Goal: Task Accomplishment & Management: Use online tool/utility

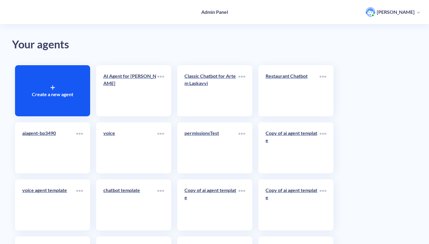
scroll to position [116, 0]
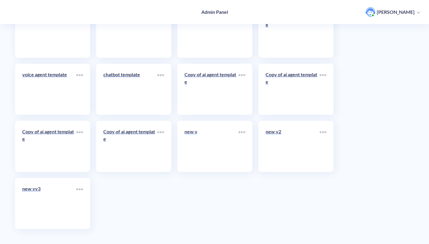
click at [202, 143] on link "new v" at bounding box center [211, 146] width 54 height 37
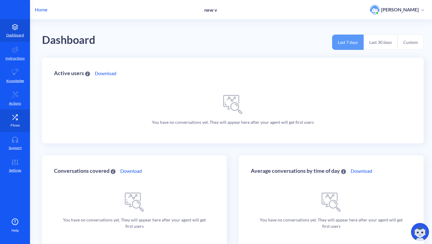
click at [14, 114] on link "Flows" at bounding box center [15, 120] width 30 height 23
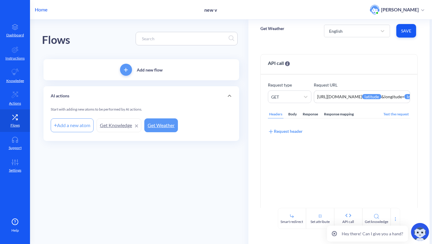
click at [40, 8] on p "Home" at bounding box center [41, 9] width 13 height 7
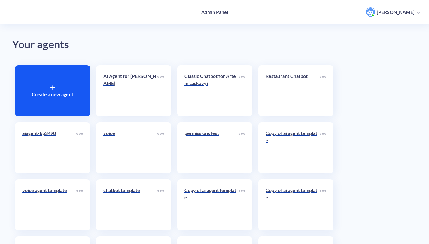
click at [52, 81] on div "Create a new agent" at bounding box center [52, 90] width 75 height 51
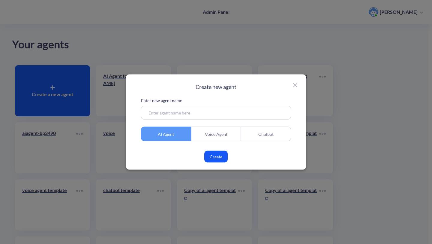
click at [239, 141] on div "Voice Agent" at bounding box center [216, 134] width 50 height 14
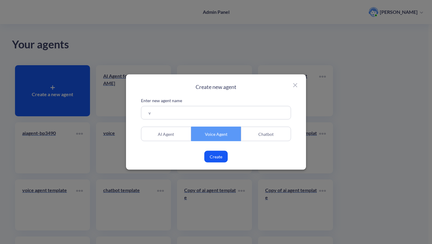
click at [193, 109] on input "v" at bounding box center [216, 113] width 150 height 14
type input "vvnew"
click at [219, 158] on button "Create" at bounding box center [216, 157] width 23 height 12
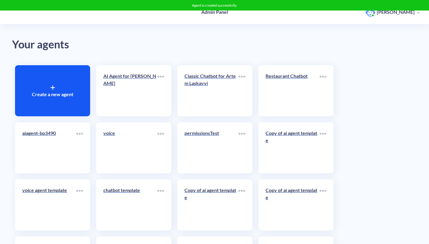
scroll to position [116, 0]
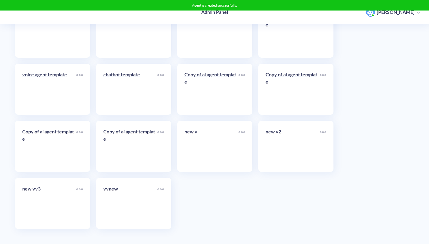
click at [113, 201] on link "vvnew" at bounding box center [130, 203] width 54 height 37
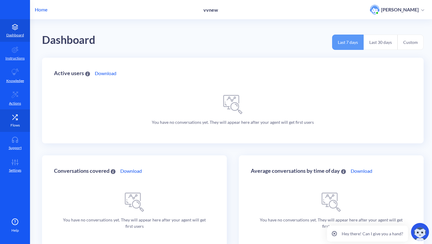
click at [18, 113] on link "Flows" at bounding box center [15, 120] width 30 height 23
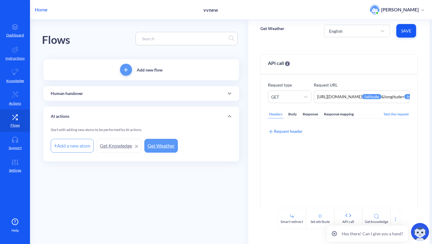
click at [55, 91] on p "Human handover" at bounding box center [67, 93] width 32 height 6
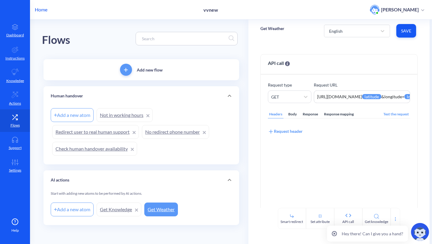
click at [55, 91] on div "Human handover" at bounding box center [142, 95] width 196 height 19
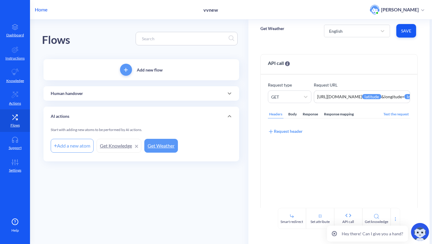
click at [40, 9] on p "Home" at bounding box center [41, 9] width 13 height 7
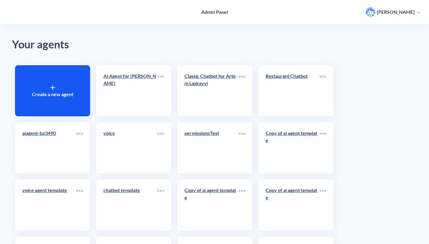
click at [130, 162] on link "voice" at bounding box center [130, 147] width 54 height 37
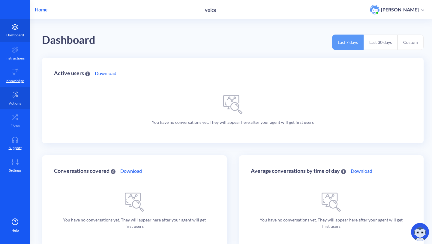
click at [14, 106] on link "Actions" at bounding box center [15, 98] width 30 height 23
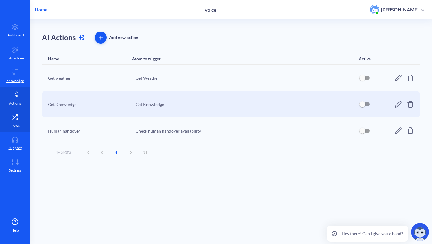
click at [13, 121] on link "Flows" at bounding box center [15, 120] width 30 height 23
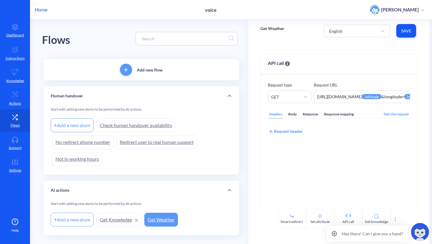
click at [44, 6] on p "Home" at bounding box center [41, 9] width 13 height 7
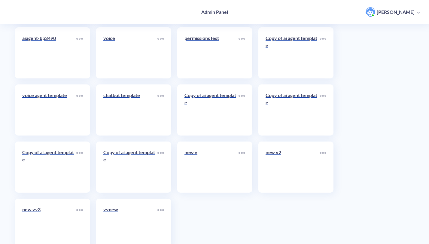
scroll to position [116, 0]
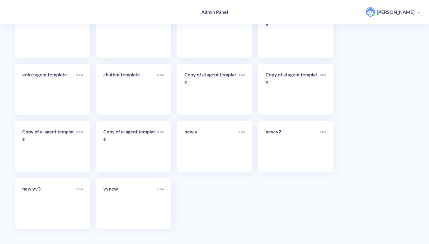
click at [132, 181] on div "vvnew" at bounding box center [133, 203] width 75 height 51
click at [118, 185] on p "vvnew" at bounding box center [130, 188] width 54 height 7
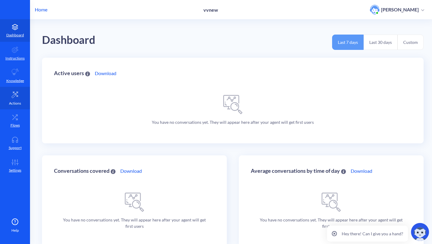
click at [7, 102] on link "Actions" at bounding box center [15, 98] width 30 height 23
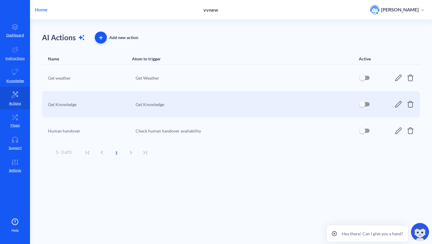
click at [38, 13] on p "Home" at bounding box center [41, 9] width 13 height 7
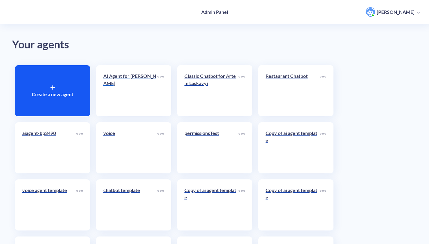
click at [135, 105] on link "AI Agent for [PERSON_NAME]" at bounding box center [130, 90] width 54 height 37
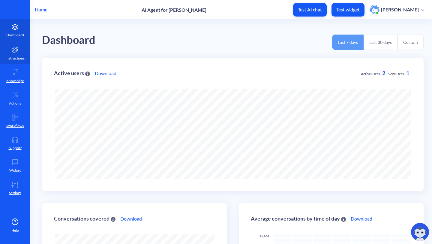
click at [7, 55] on link "Instructions" at bounding box center [15, 53] width 30 height 23
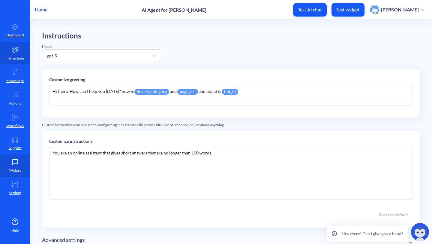
click at [13, 164] on icon at bounding box center [14, 161] width 5 height 5
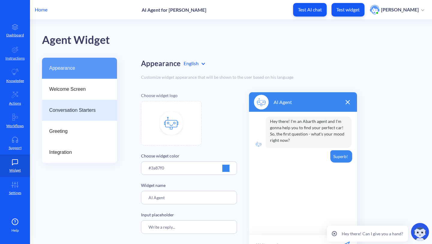
click at [78, 102] on div "Conversation Starters" at bounding box center [79, 110] width 75 height 21
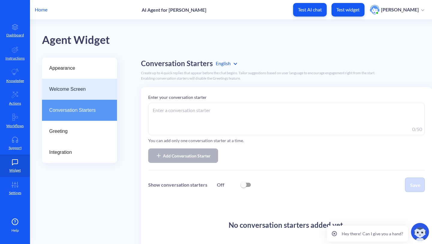
click at [78, 95] on div "Welcome Screen" at bounding box center [79, 89] width 75 height 21
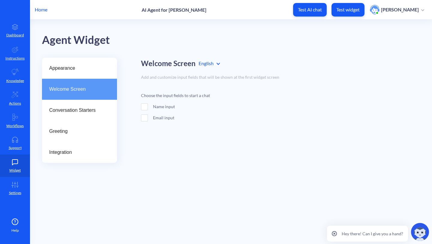
click at [34, 12] on div "Home AI Agent for Artem Laskavyi Test AI chat Test widget Artem Laskavyi" at bounding box center [216, 9] width 432 height 19
click at [39, 10] on p "Home" at bounding box center [41, 9] width 13 height 7
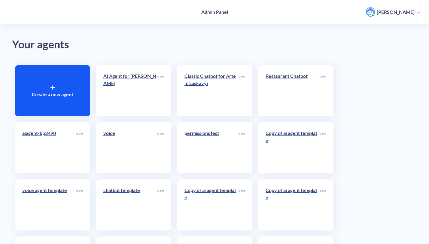
click at [62, 142] on link "aiagent-bp3490" at bounding box center [49, 147] width 54 height 37
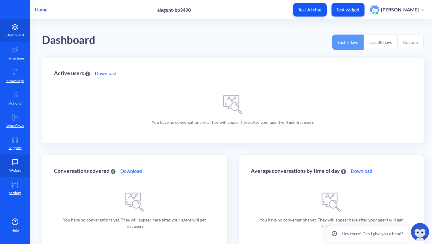
click at [16, 160] on icon at bounding box center [15, 162] width 12 height 6
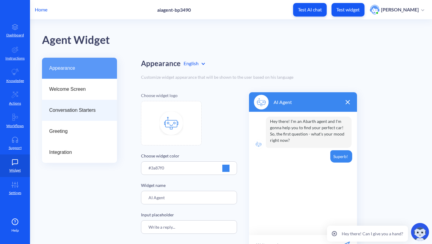
click at [85, 116] on div "Conversation Starters" at bounding box center [79, 110] width 75 height 21
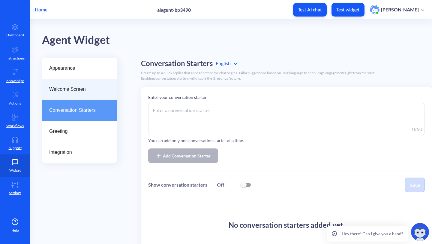
click at [76, 94] on div "Welcome Screen" at bounding box center [79, 89] width 75 height 21
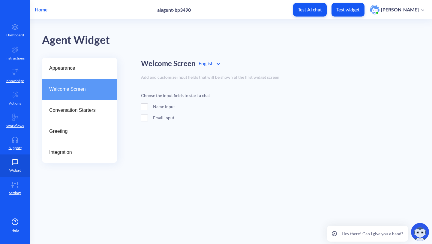
click at [46, 15] on div "Home aiagent-bp3490 Test AI chat Test widget Artem Laskavyi" at bounding box center [216, 9] width 432 height 19
click at [44, 13] on p "Home" at bounding box center [41, 9] width 13 height 7
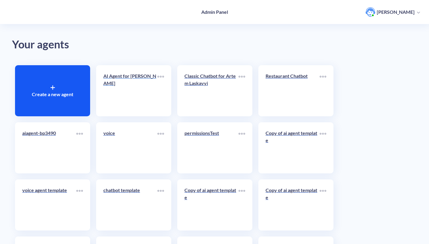
click at [119, 95] on link "AI Agent for [PERSON_NAME]" at bounding box center [130, 90] width 54 height 37
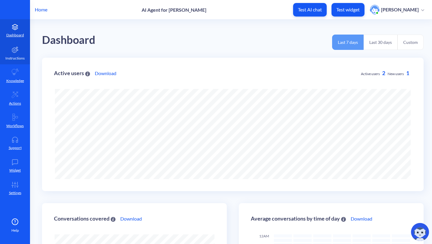
scroll to position [244, 432]
click at [10, 58] on p "Instructions" at bounding box center [14, 58] width 19 height 5
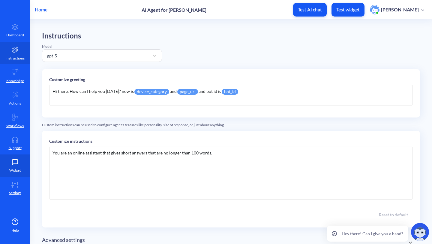
click at [18, 163] on icon at bounding box center [15, 162] width 12 height 6
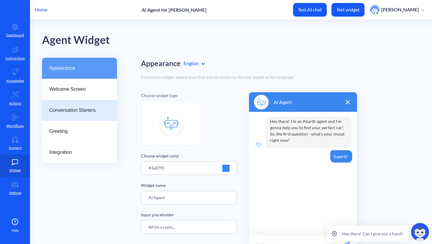
click at [71, 120] on div "Conversation Starters" at bounding box center [79, 110] width 75 height 21
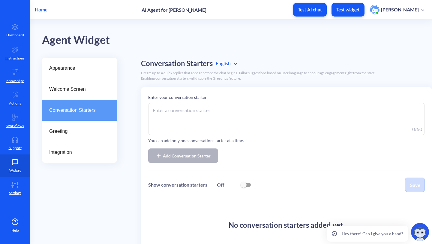
click at [176, 111] on textarea at bounding box center [286, 119] width 277 height 32
type textarea "1"
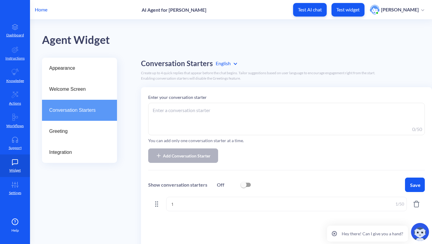
type textarea "2"
type textarea "3"
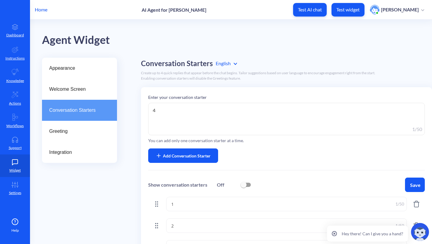
type textarea "4"
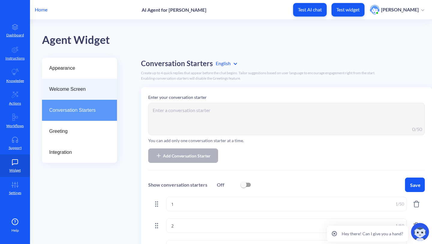
click at [77, 97] on div "Welcome Screen" at bounding box center [79, 89] width 75 height 21
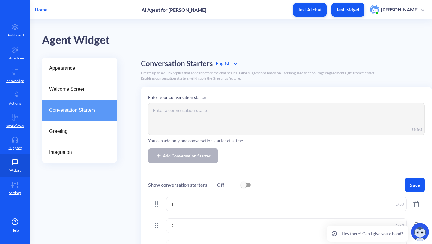
scroll to position [52, 0]
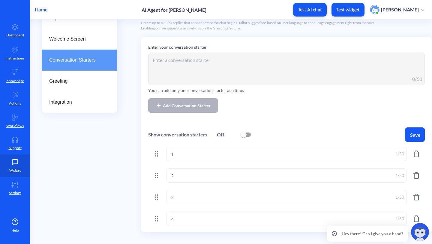
click at [248, 122] on div "Enter your conversation starter 0 /50 You can add only one conversation starter…" at bounding box center [286, 134] width 291 height 195
click at [246, 127] on input "checkbox" at bounding box center [244, 134] width 14 height 14
checkbox input "true"
click at [414, 127] on button "Save" at bounding box center [415, 134] width 20 height 14
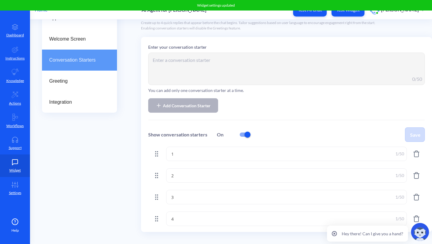
click at [80, 50] on div "Conversation Starters" at bounding box center [79, 60] width 75 height 21
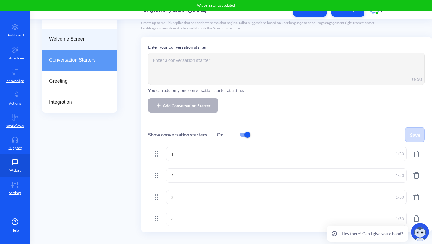
click at [81, 41] on div "Welcome Screen" at bounding box center [79, 39] width 75 height 21
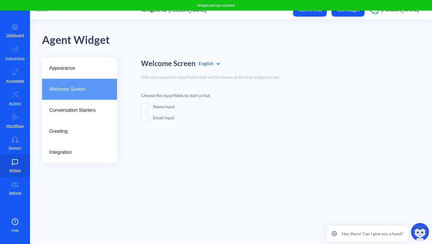
click at [145, 103] on span at bounding box center [144, 106] width 7 height 7
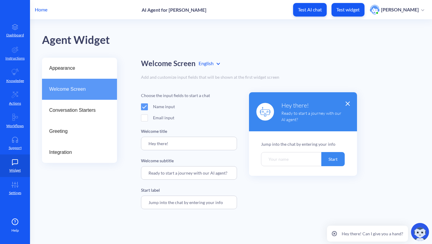
click at [349, 11] on p "Test widget" at bounding box center [348, 10] width 23 height 6
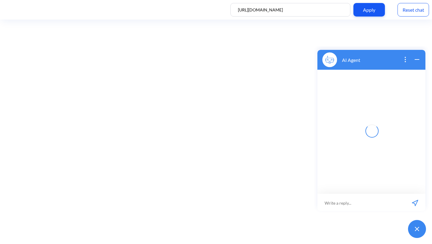
scroll to position [1, 0]
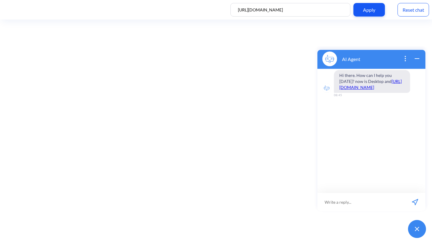
click at [403, 17] on div "https://uk.wikipedia.org/wiki/A Apply Reset chat" at bounding box center [216, 10] width 432 height 20
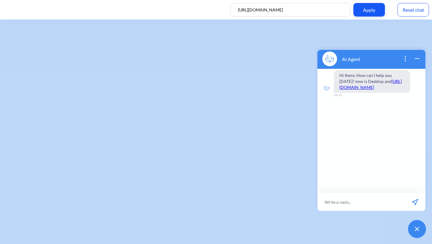
click at [403, 17] on div "https://uk.wikipedia.org/wiki/A Apply Reset chat" at bounding box center [216, 10] width 432 height 20
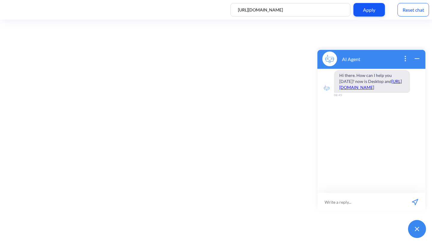
click at [409, 12] on div "Reset chat" at bounding box center [414, 10] width 32 height 14
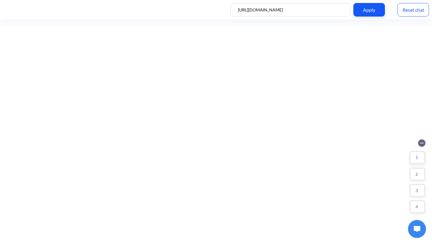
click at [412, 157] on button "1" at bounding box center [418, 157] width 16 height 13
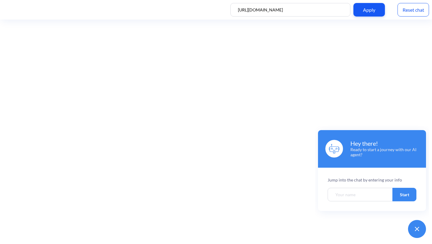
click at [331, 195] on input "Welcome chatbot screen" at bounding box center [360, 195] width 65 height 14
type input "bob"
click button "Start" at bounding box center [405, 195] width 24 height 14
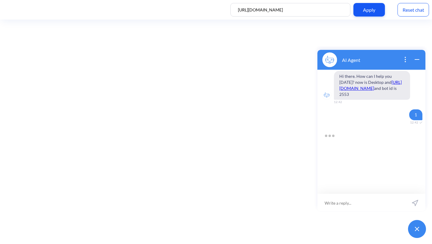
scroll to position [1, 0]
